Goal: Transaction & Acquisition: Obtain resource

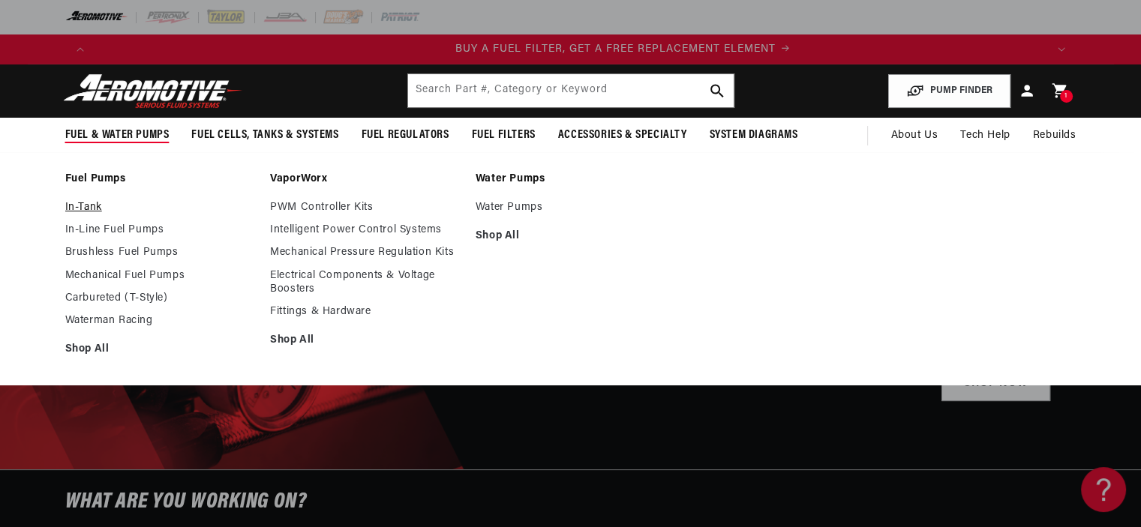
scroll to position [0, 951]
click at [89, 208] on link "In-Tank" at bounding box center [160, 208] width 191 height 14
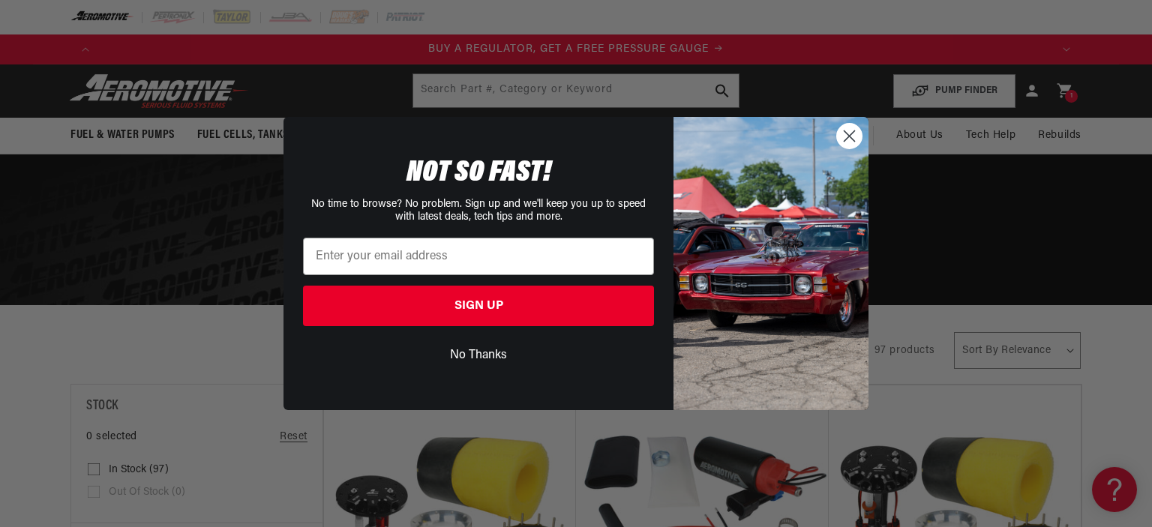
click at [834, 137] on img "POPUP Form" at bounding box center [771, 263] width 195 height 293
click at [848, 137] on circle "Close dialog" at bounding box center [849, 136] width 25 height 25
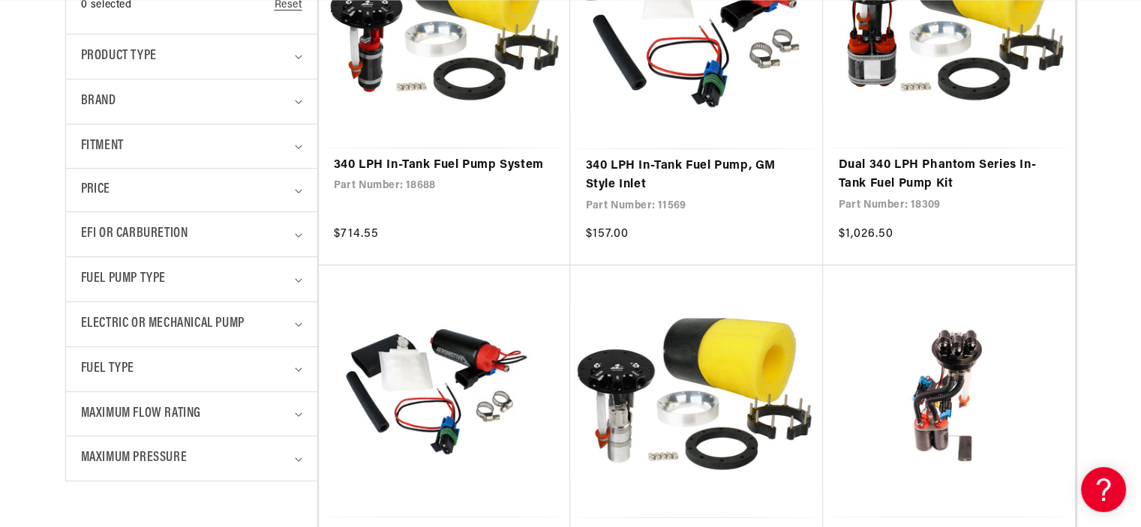
scroll to position [514, 0]
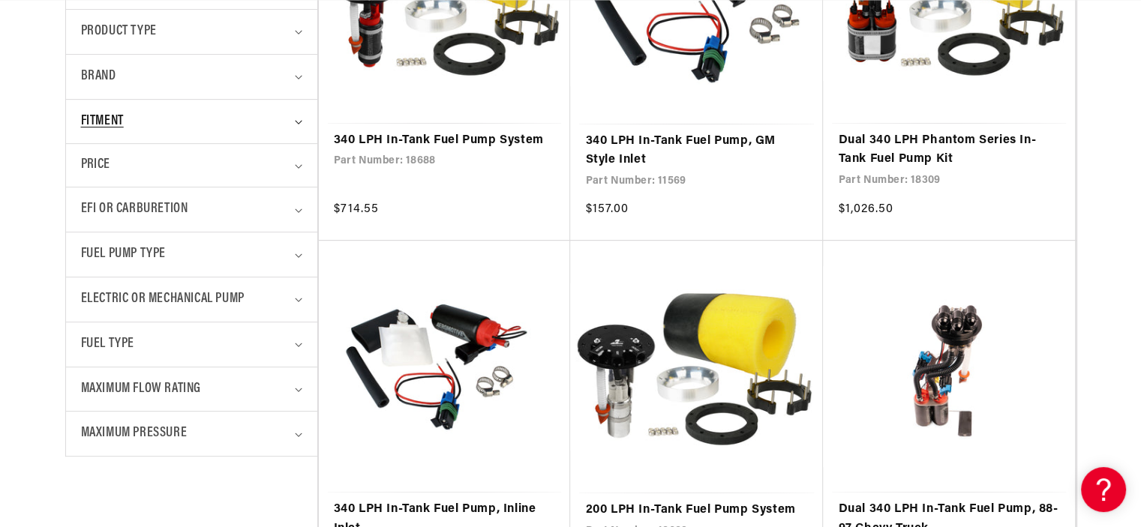
click at [282, 116] on div "Fitment" at bounding box center [185, 122] width 209 height 22
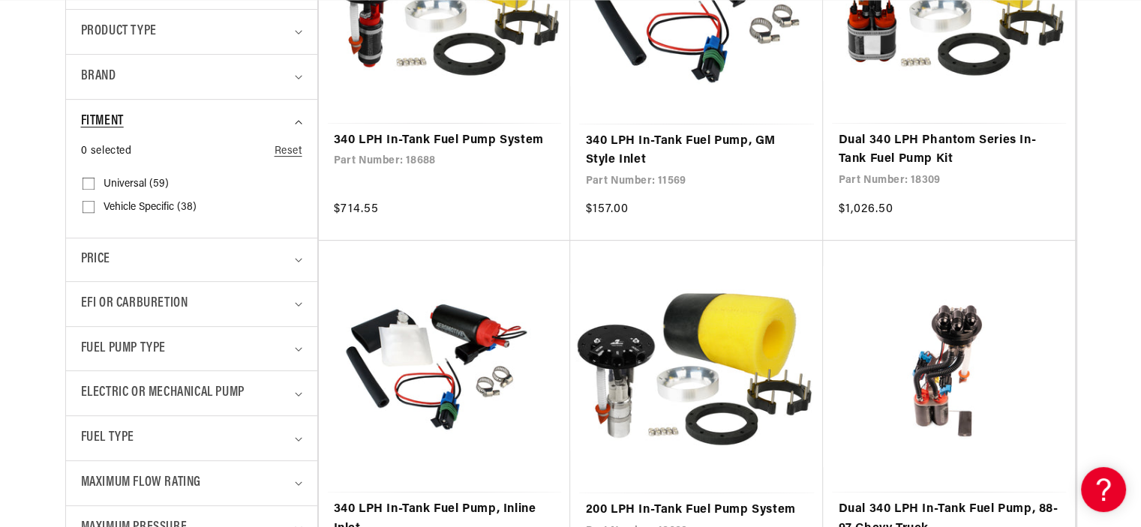
scroll to position [0, 1902]
click at [161, 294] on span "EFI or Carburetion" at bounding box center [134, 304] width 107 height 22
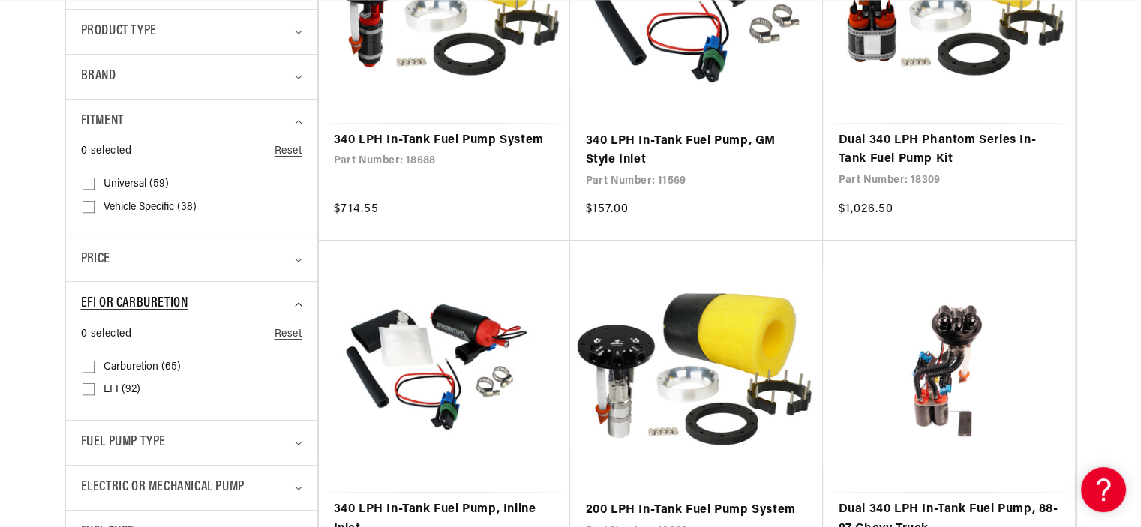
scroll to position [0, 2854]
click at [86, 389] on input "EFI (92) EFI (92 products)" at bounding box center [89, 392] width 12 height 12
checkbox input "true"
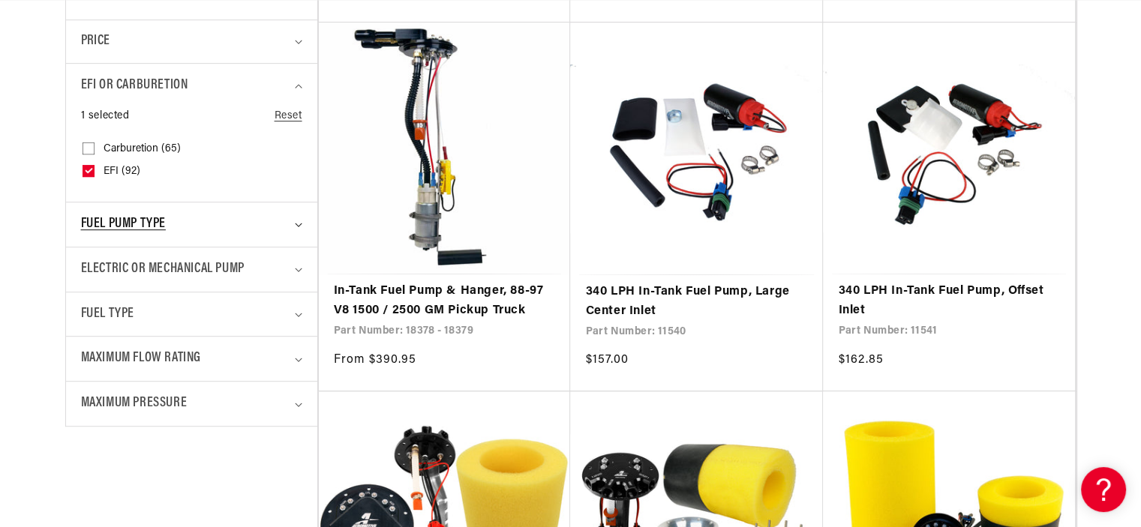
scroll to position [0, 951]
click at [273, 216] on div "Fuel Pump Type" at bounding box center [185, 225] width 209 height 22
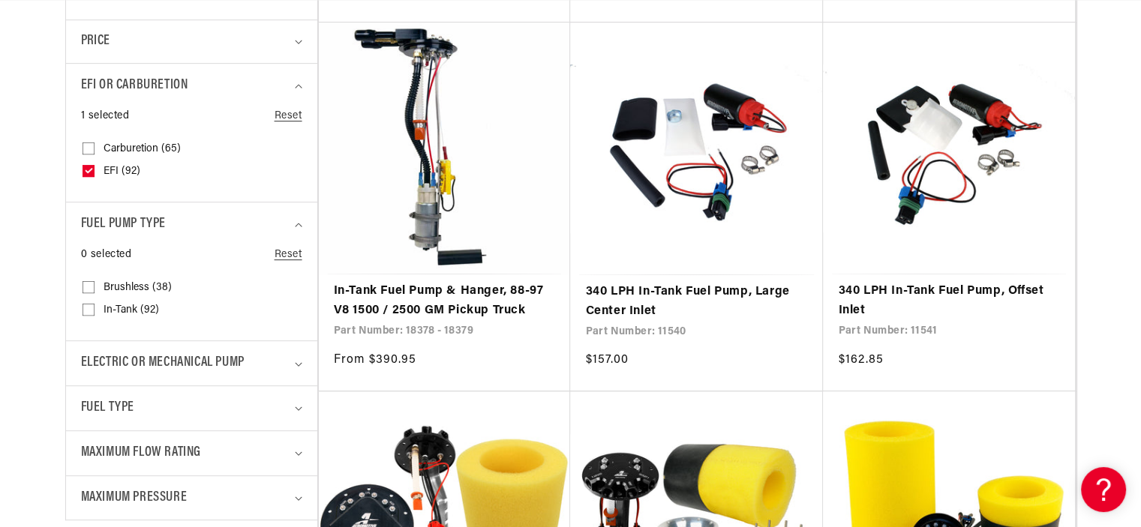
click at [84, 309] on input "In-Tank (92) In-Tank (92 products)" at bounding box center [89, 313] width 12 height 12
checkbox input "true"
click at [107, 398] on span "Fuel Type" at bounding box center [107, 409] width 53 height 22
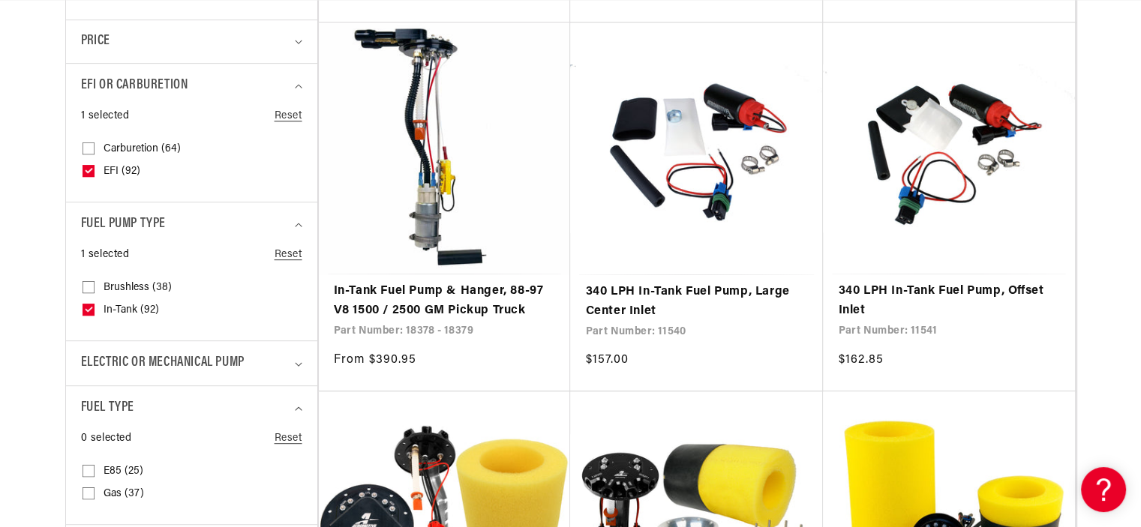
click at [88, 491] on input "Gas (37) Gas (37 products)" at bounding box center [89, 497] width 12 height 12
checkbox input "true"
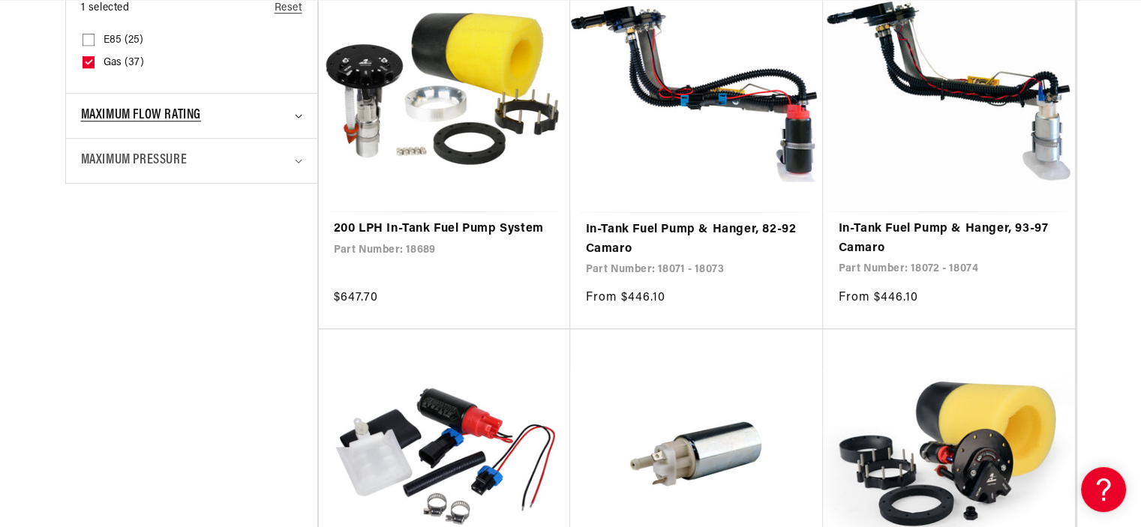
click at [167, 110] on span "Maximum Flow Rating" at bounding box center [141, 116] width 120 height 22
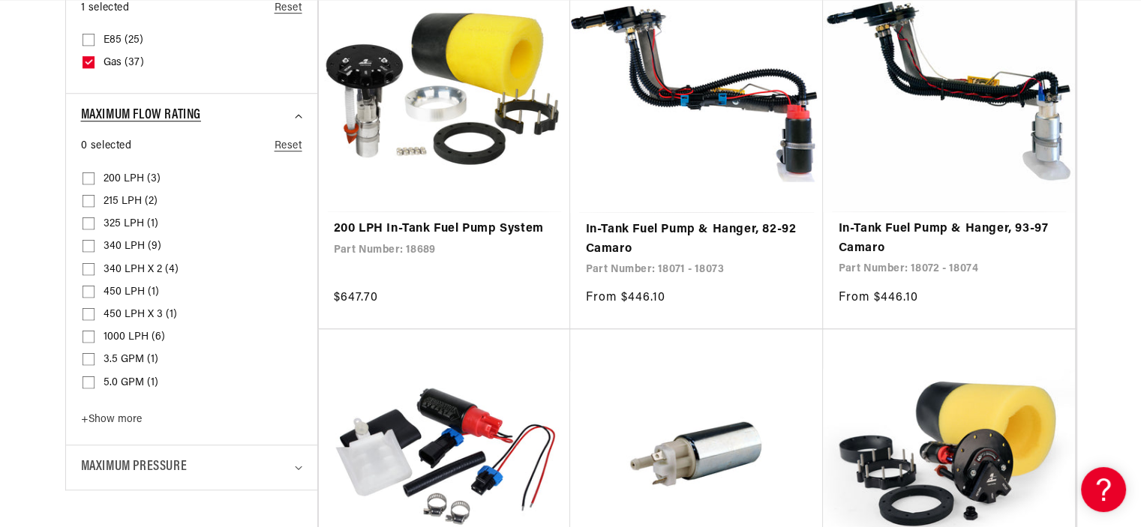
scroll to position [0, 951]
click at [167, 110] on span "Maximum Flow Rating" at bounding box center [141, 116] width 120 height 22
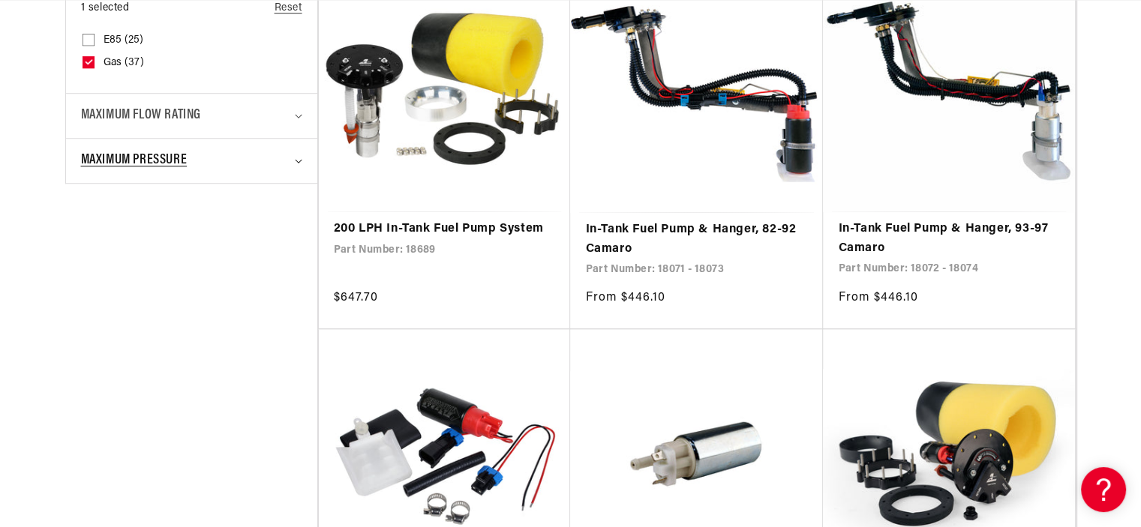
click at [155, 164] on span "Maximum Pressure" at bounding box center [134, 161] width 107 height 22
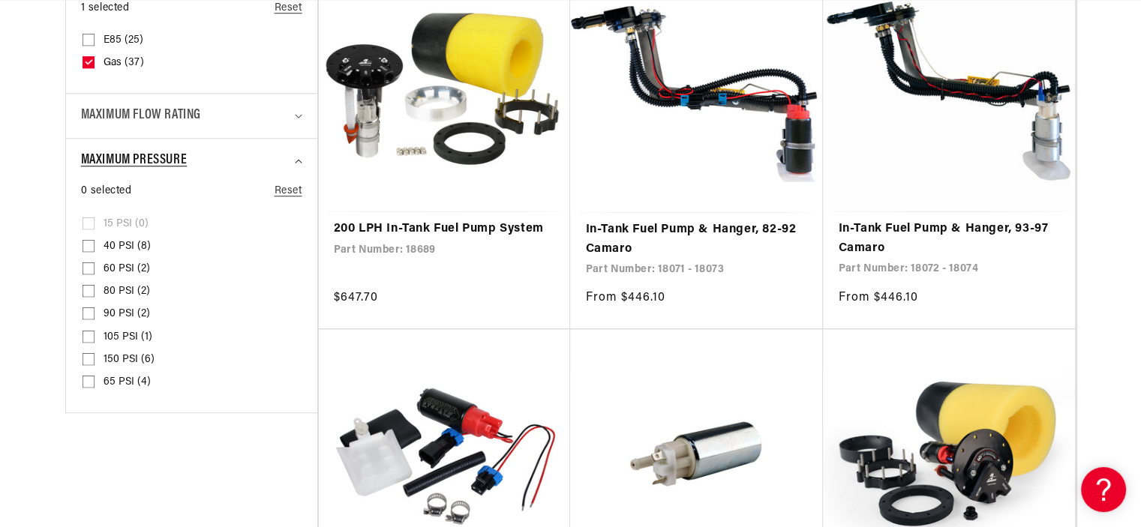
scroll to position [0, 1902]
click at [119, 263] on span "60 PSI (2)" at bounding box center [127, 270] width 47 height 14
click at [95, 266] on input "60 PSI (2) 60 PSI (2 products)" at bounding box center [89, 272] width 12 height 12
checkbox input "true"
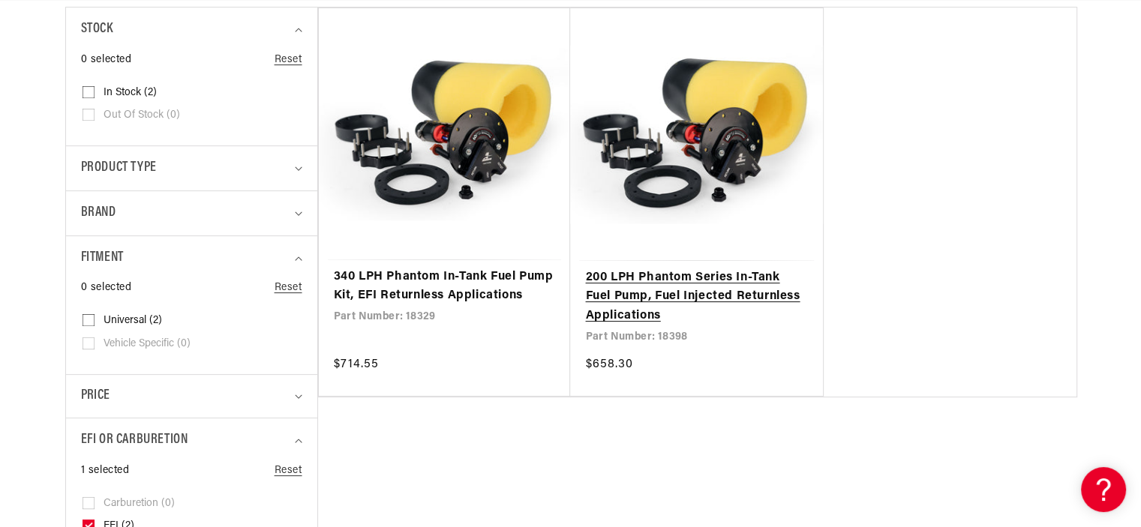
click at [717, 295] on link "200 LPH Phantom Series In-Tank Fuel Pump, Fuel Injected Returnless Applications" at bounding box center [696, 298] width 223 height 58
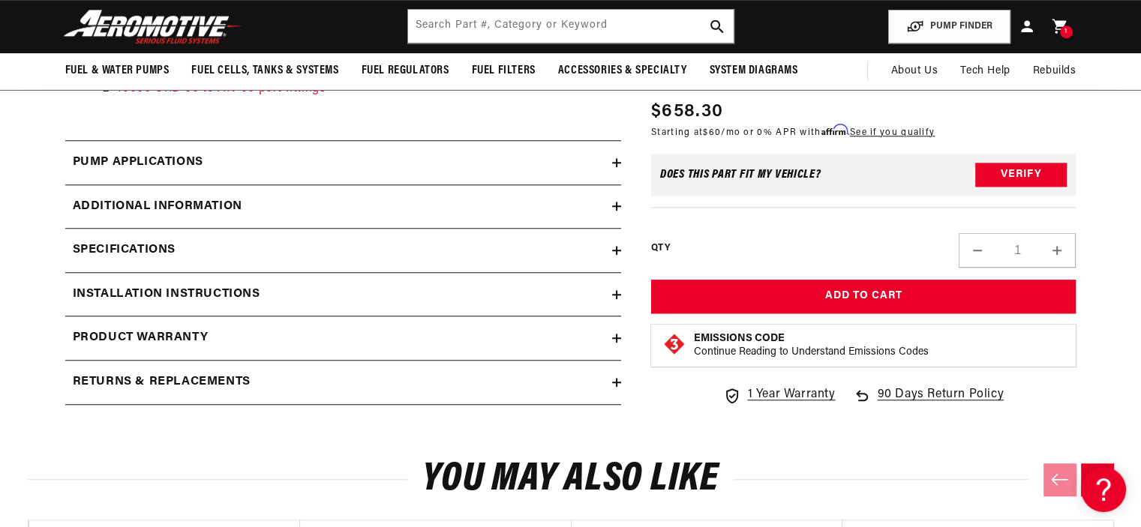
click at [125, 251] on h2 "Specifications" at bounding box center [124, 251] width 103 height 20
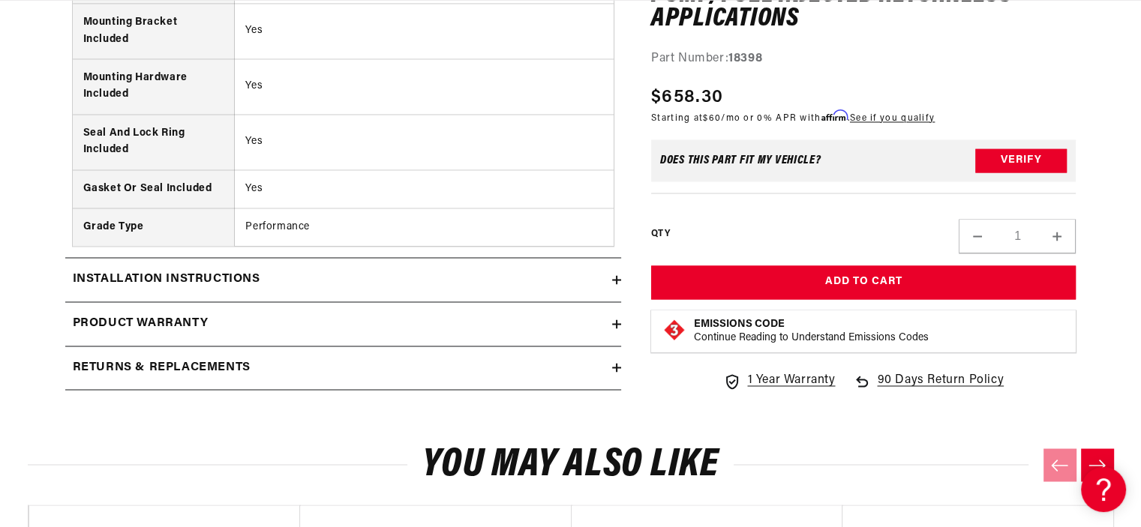
click at [209, 275] on h2 "Installation Instructions" at bounding box center [167, 280] width 188 height 20
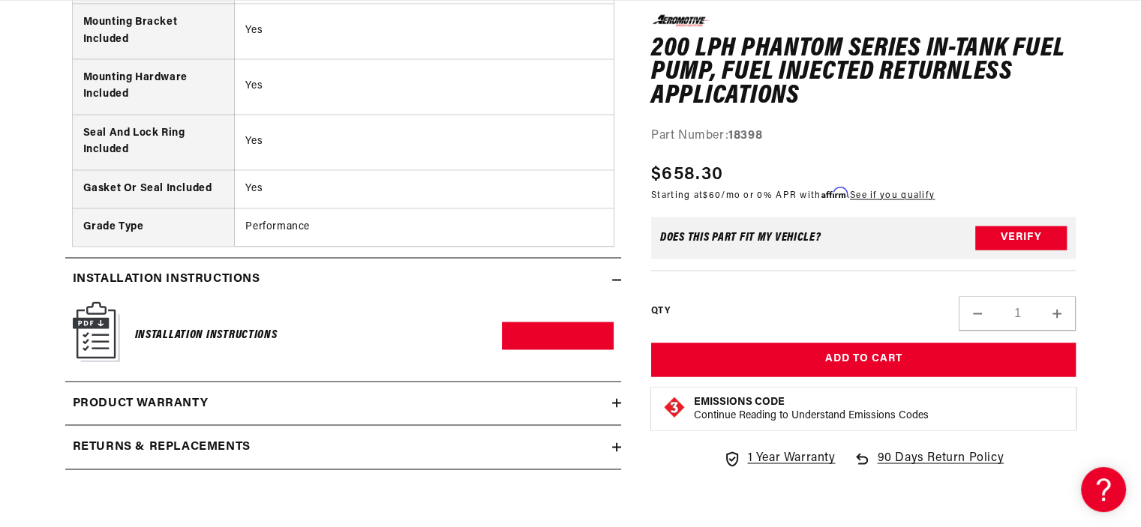
click at [86, 320] on img at bounding box center [96, 332] width 47 height 61
click at [563, 326] on link "Download PDF" at bounding box center [558, 336] width 112 height 28
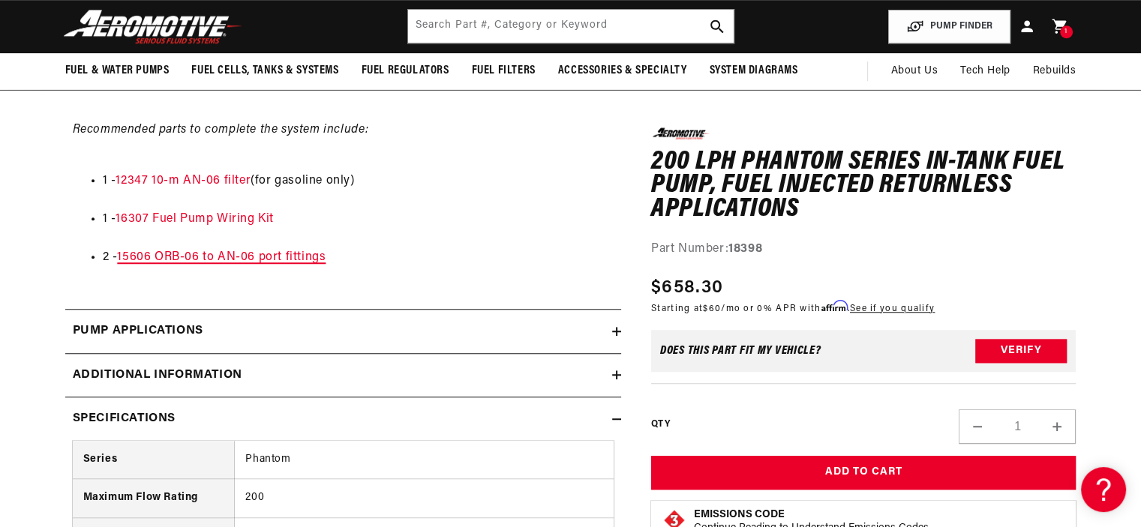
scroll to position [0, 951]
click at [225, 257] on link "15606 ORB-06 to AN-06 port fittings" at bounding box center [221, 257] width 209 height 12
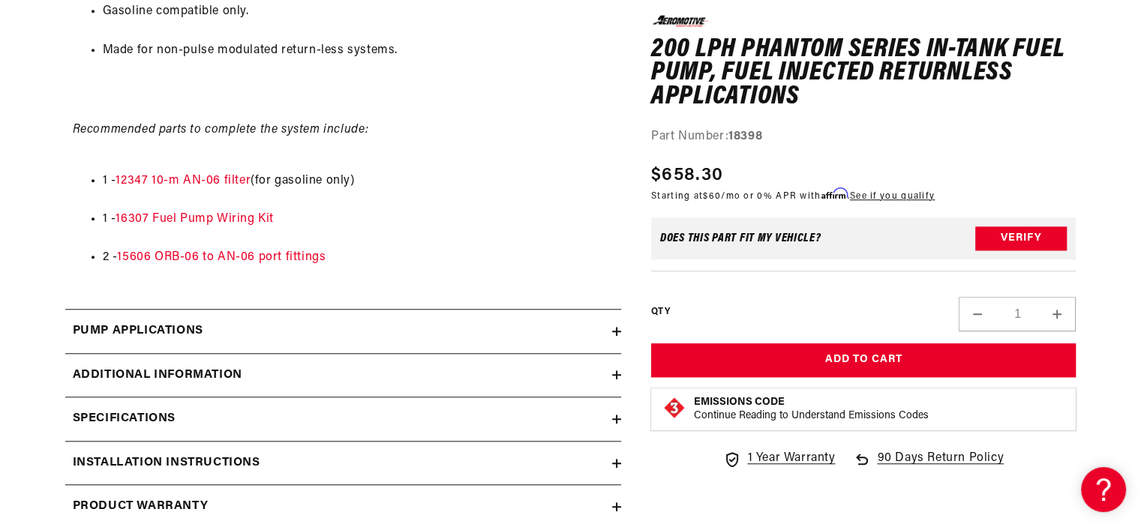
scroll to position [0, 951]
click at [180, 381] on h2 "Additional information" at bounding box center [158, 376] width 170 height 20
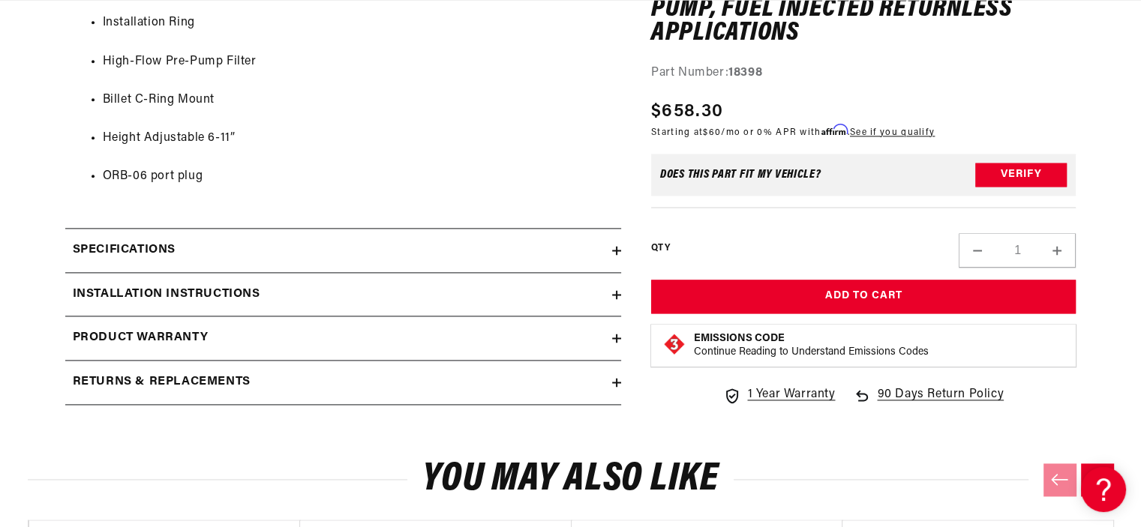
scroll to position [1970, 0]
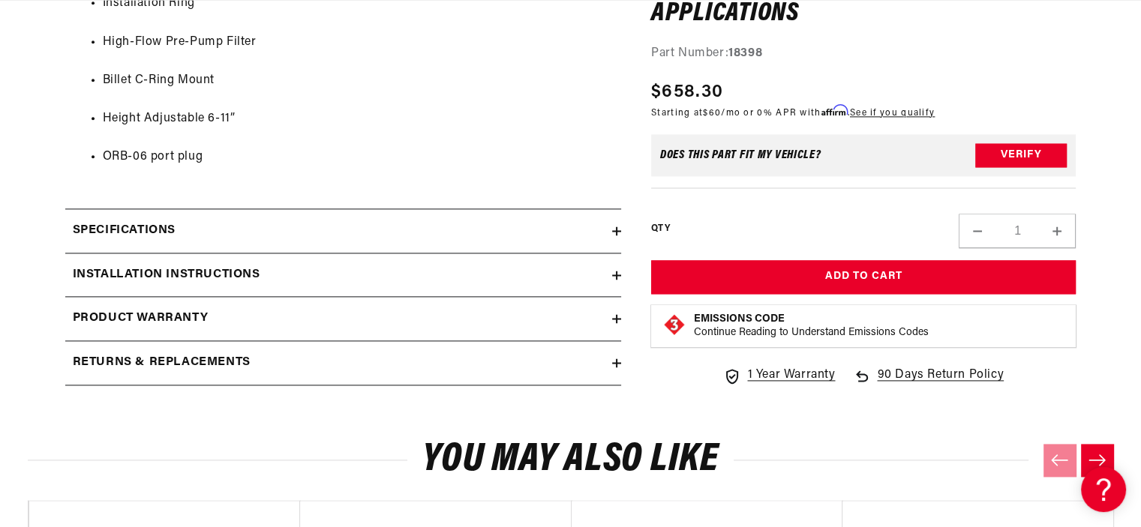
click at [195, 269] on h2 "Installation Instructions" at bounding box center [167, 276] width 188 height 20
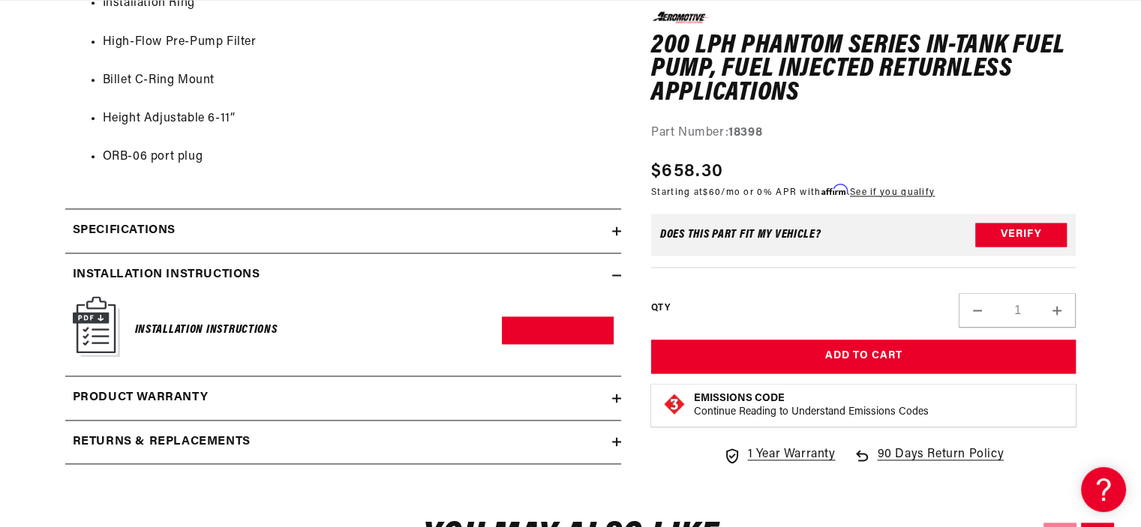
scroll to position [0, 951]
click at [81, 333] on img at bounding box center [96, 326] width 47 height 61
click at [564, 327] on link "Download PDF" at bounding box center [558, 331] width 112 height 28
click at [157, 235] on h2 "Specifications" at bounding box center [124, 231] width 103 height 20
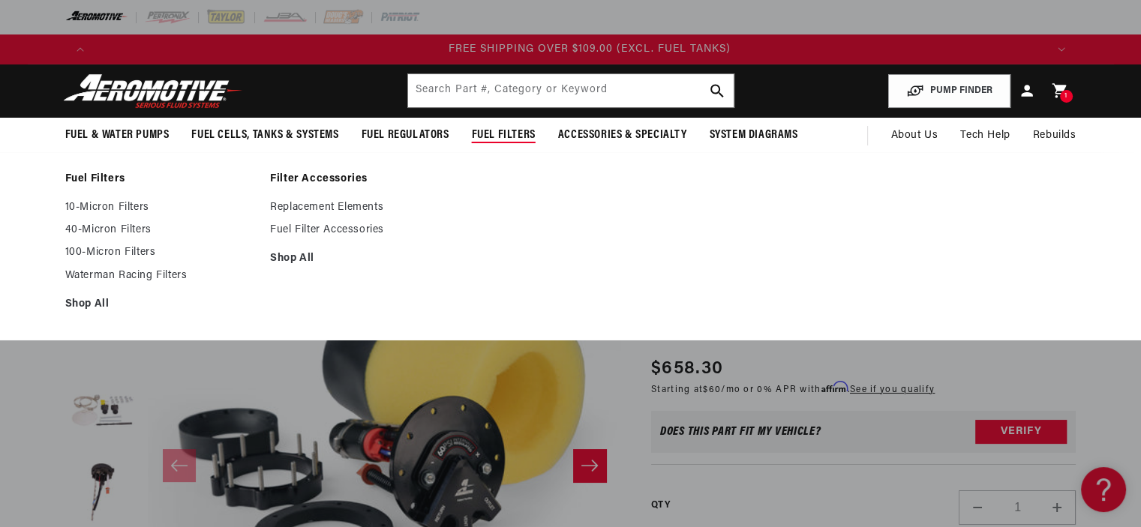
scroll to position [0, 2854]
click at [521, 133] on span "Fuel Filters" at bounding box center [504, 136] width 64 height 16
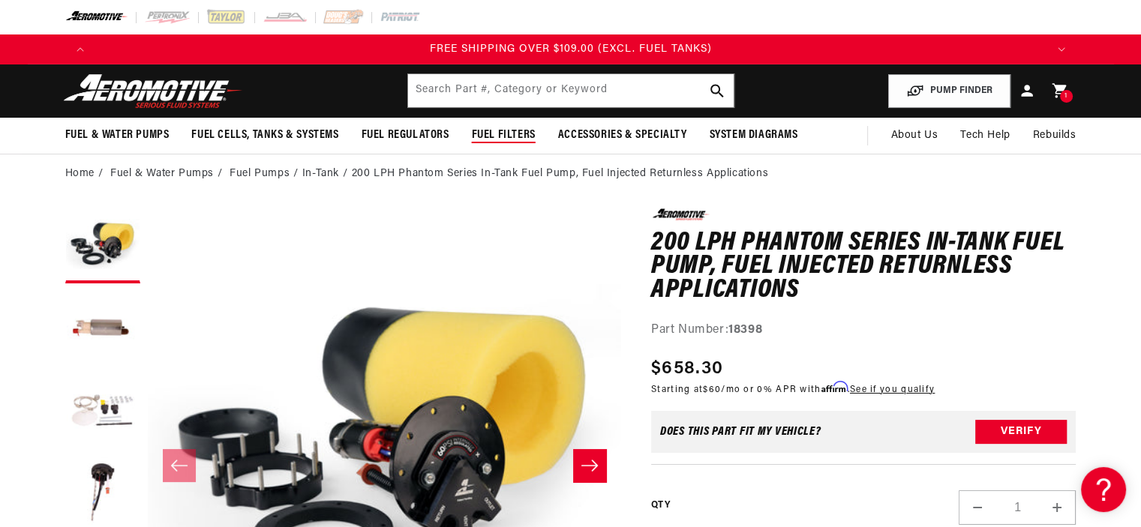
click at [521, 133] on span "Fuel Filters" at bounding box center [504, 136] width 64 height 16
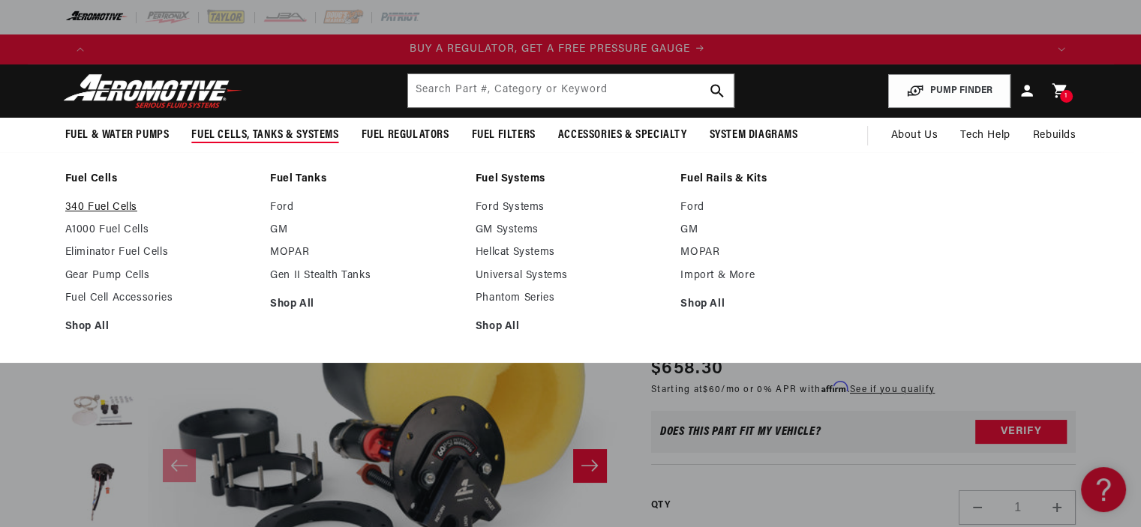
scroll to position [0, 0]
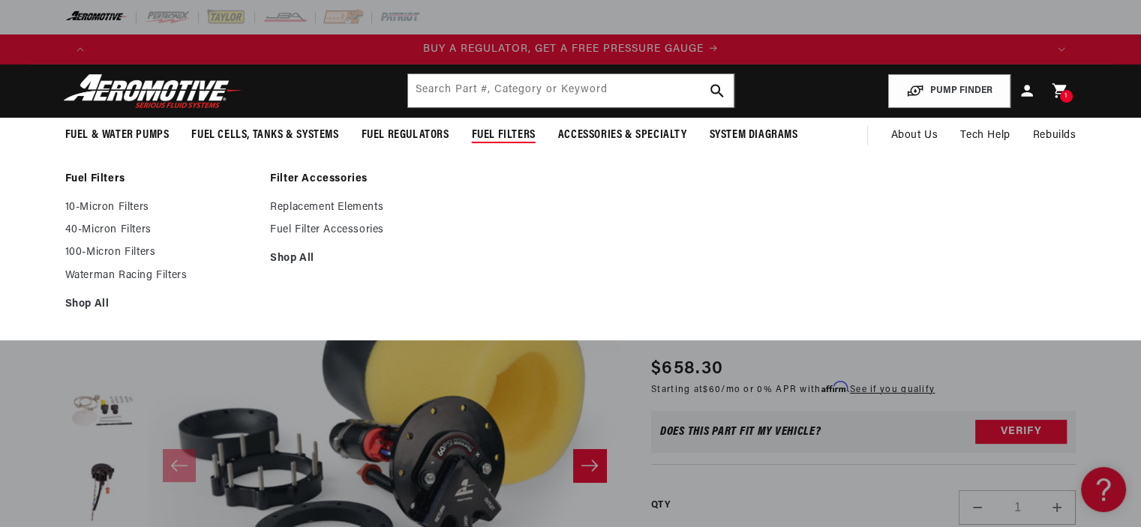
click at [486, 129] on span "Fuel Filters" at bounding box center [504, 136] width 64 height 16
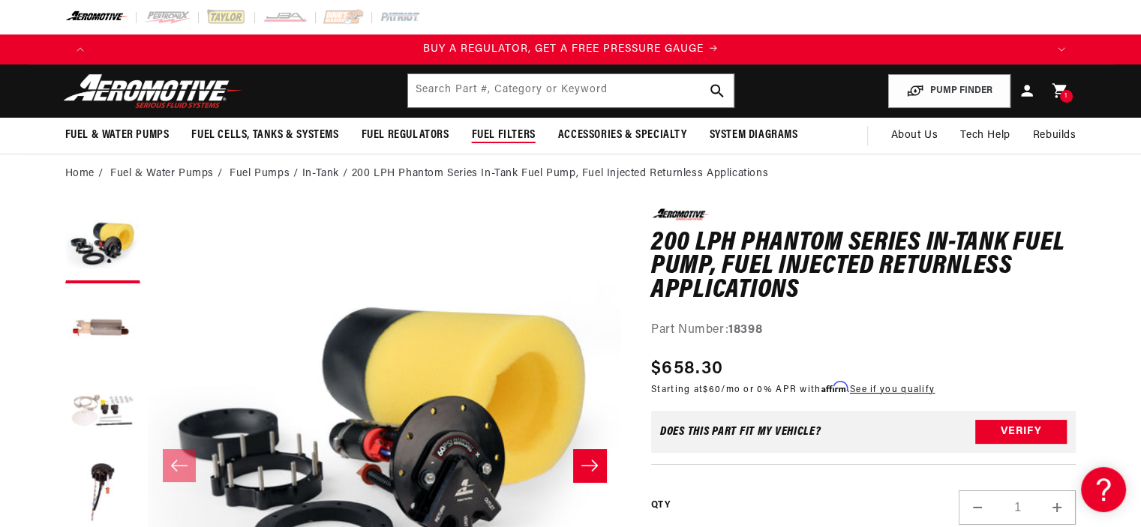
click at [494, 137] on span "Fuel Filters" at bounding box center [504, 136] width 64 height 16
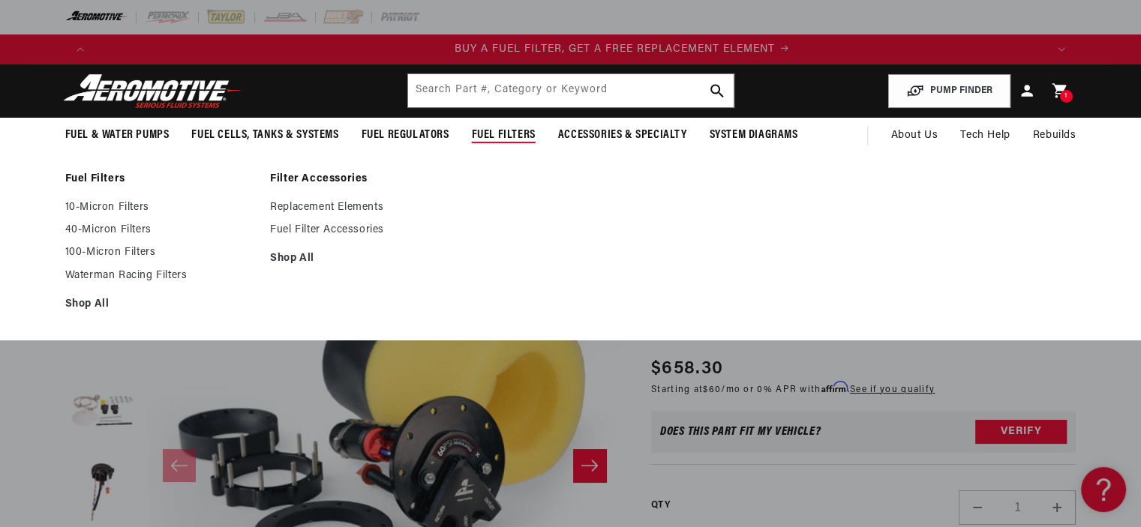
scroll to position [0, 951]
click at [105, 253] on link "100-Micron Filters" at bounding box center [160, 253] width 191 height 14
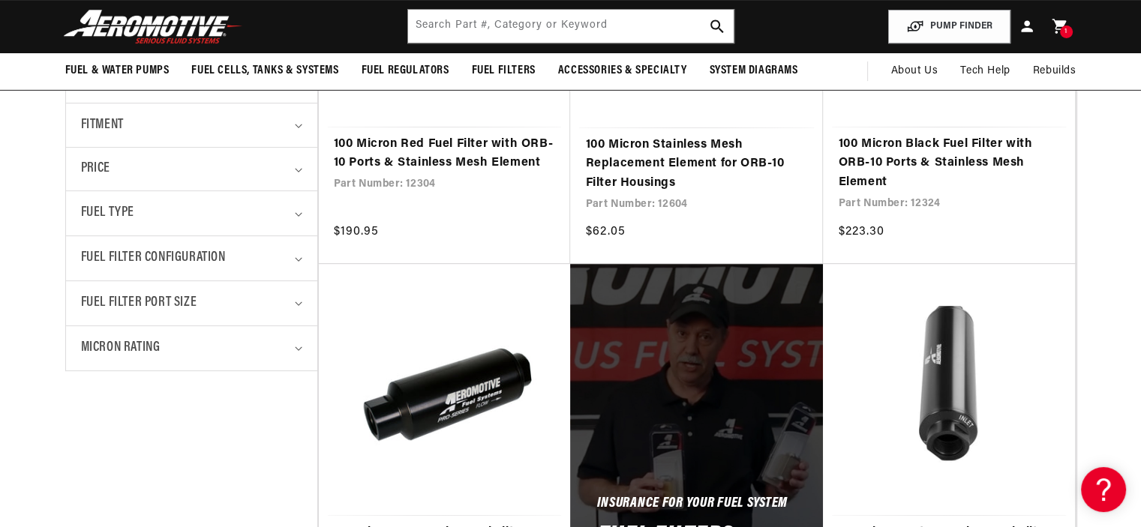
scroll to position [14, 0]
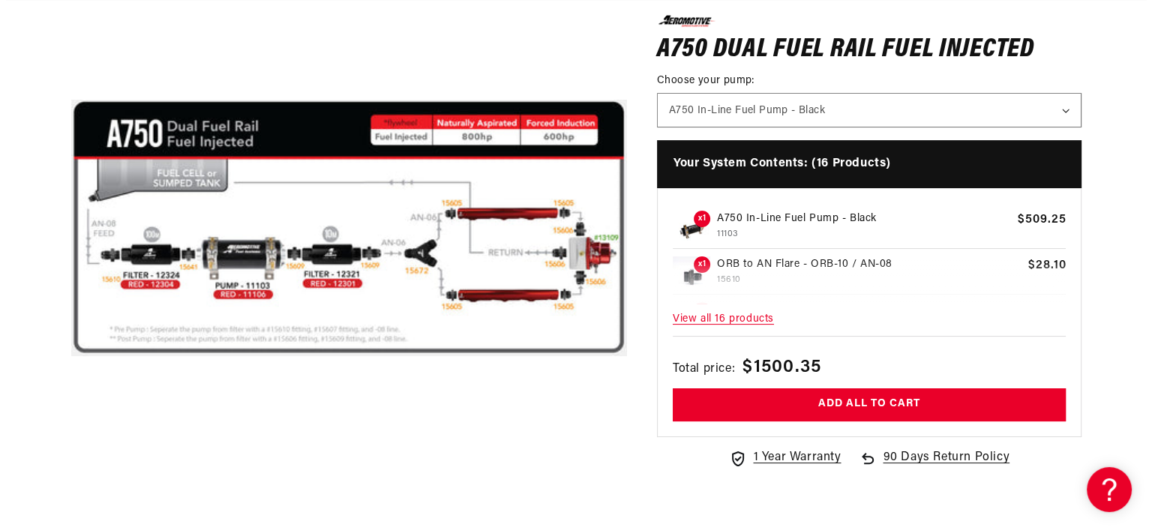
scroll to position [269, 0]
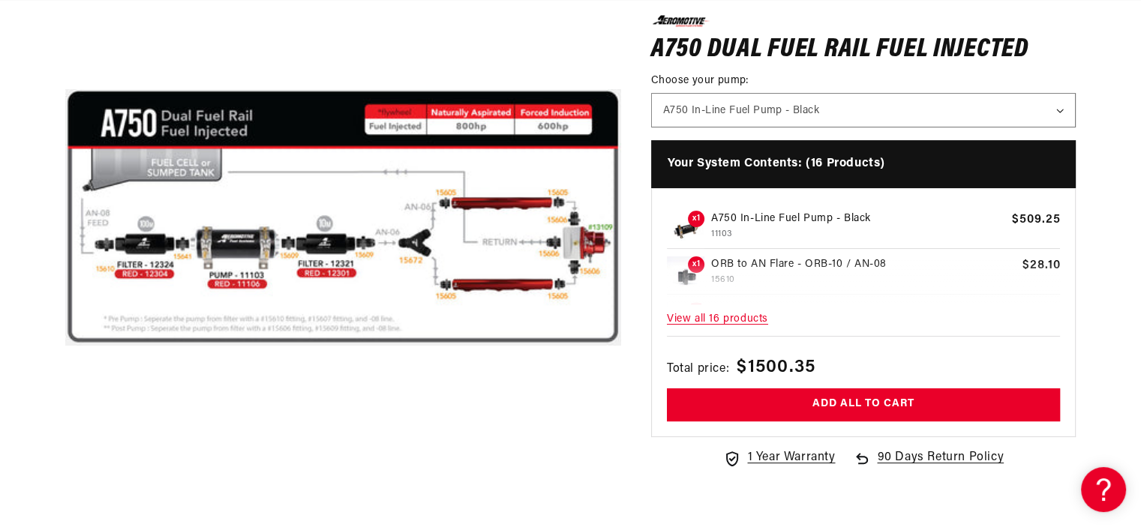
click at [65, 496] on button "Open media 1 in modal" at bounding box center [65, 496] width 0 height 0
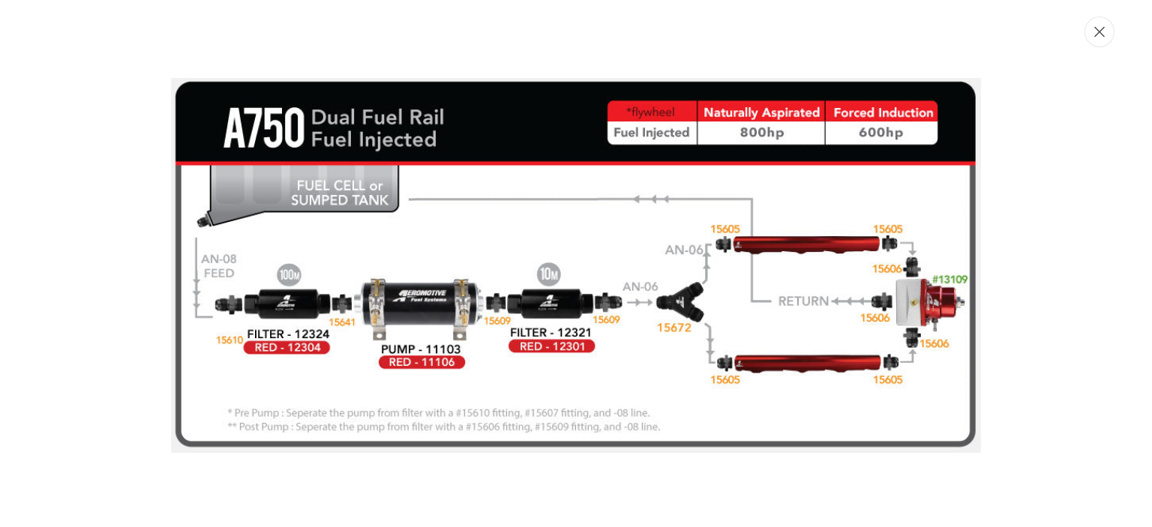
scroll to position [0, 2854]
